Goal: Task Accomplishment & Management: Use online tool/utility

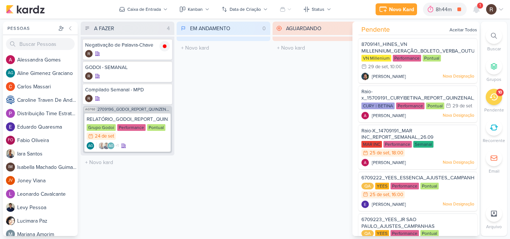
scroll to position [242, 0]
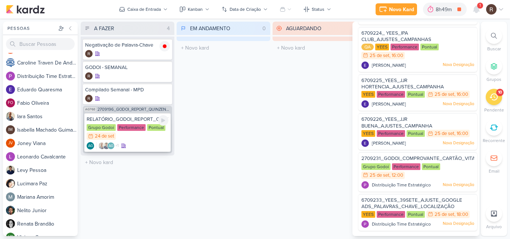
click at [117, 127] on div "Performance" at bounding box center [131, 127] width 28 height 7
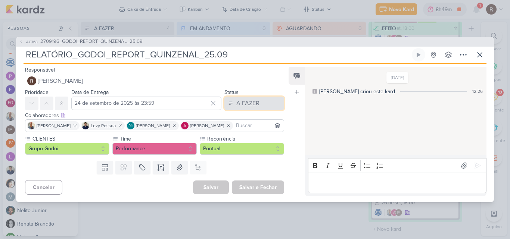
click at [250, 100] on div "A FAZER" at bounding box center [247, 103] width 23 height 9
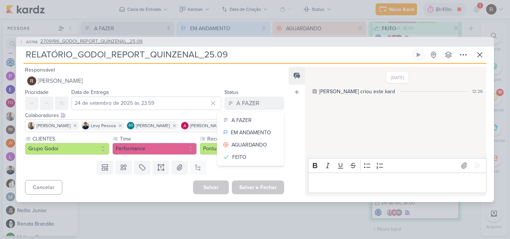
click at [120, 38] on span "2709196_GODOI_REPORT_QUINZENAL_25.09" at bounding box center [91, 41] width 102 height 7
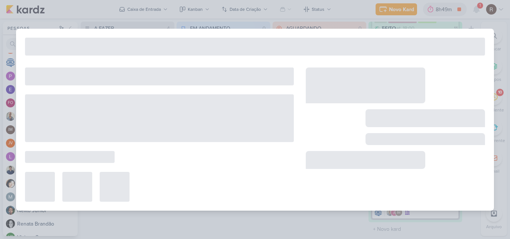
type input "2709196_GODOI_REPORT_QUINZENAL_25.09"
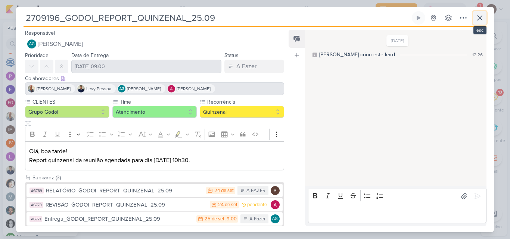
click at [479, 19] on icon at bounding box center [479, 17] width 9 height 9
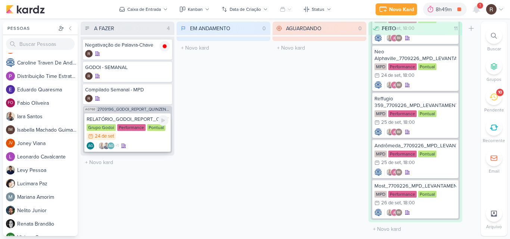
click at [142, 121] on div "RELATÓRIO_GODOI_REPORT_QUINZENAL_25.09" at bounding box center [128, 119] width 82 height 7
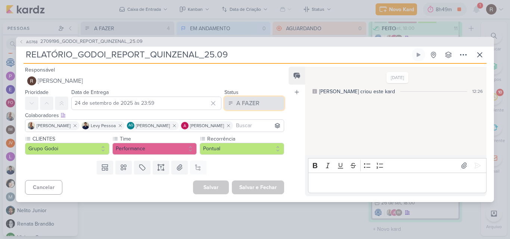
click at [237, 99] on div "A FAZER" at bounding box center [247, 103] width 23 height 9
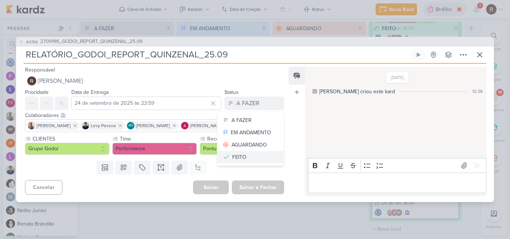
click at [254, 155] on button "FEITO" at bounding box center [250, 157] width 66 height 12
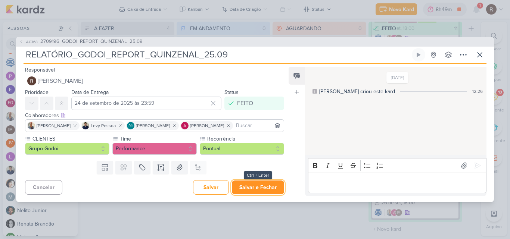
click at [255, 187] on button "Salvar e Fechar" at bounding box center [258, 188] width 52 height 14
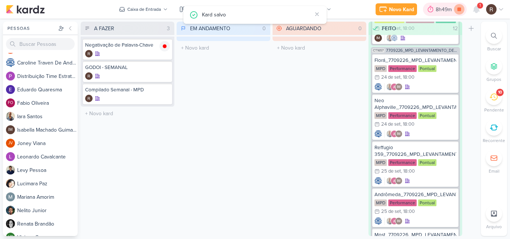
click at [461, 13] on icon at bounding box center [459, 9] width 10 height 10
click at [445, 6] on div at bounding box center [440, 9] width 10 height 12
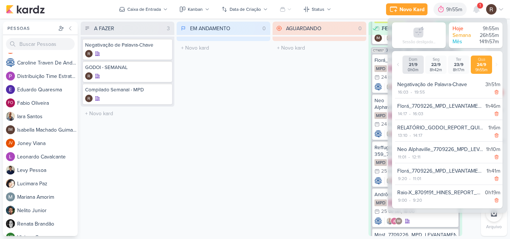
click at [259, 94] on div "EM ANDAMENTO 0 Mover Para Esquerda Mover Para Direita [GEOGRAPHIC_DATA] O títul…" at bounding box center [223, 129] width 94 height 214
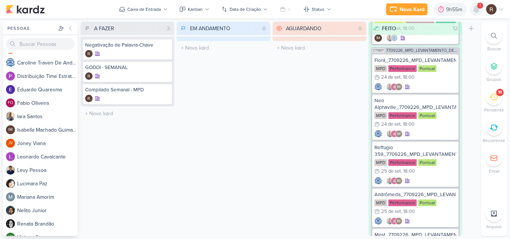
click at [477, 8] on icon at bounding box center [476, 9] width 6 height 7
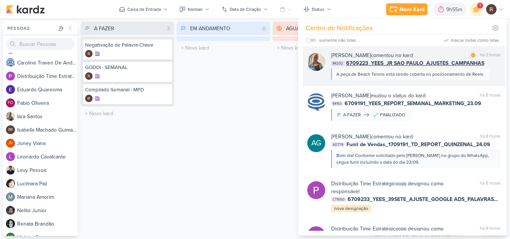
scroll to position [0, 0]
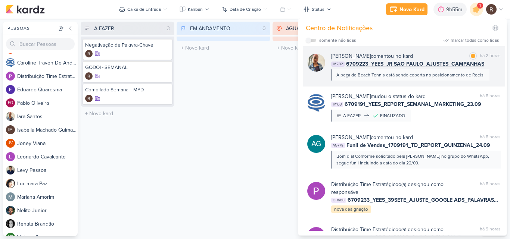
click at [442, 77] on div "A peça de Beach Tennis está sendo coberta no posicionamento de Reels" at bounding box center [409, 75] width 147 height 7
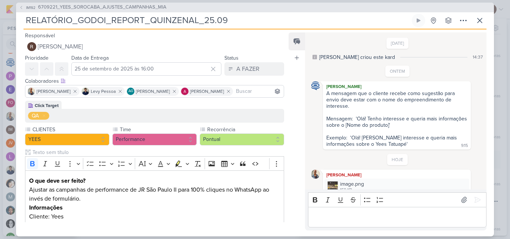
type input "6709223_YEES_JR SAO PAULO_AJUSTES_CAMPANHAS"
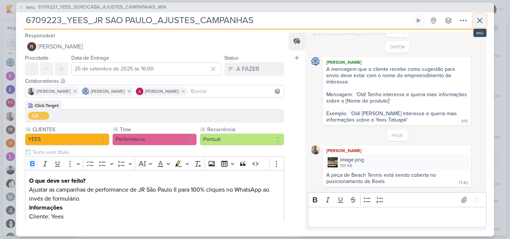
click at [479, 22] on icon at bounding box center [479, 20] width 9 height 9
